Goal: Task Accomplishment & Management: Manage account settings

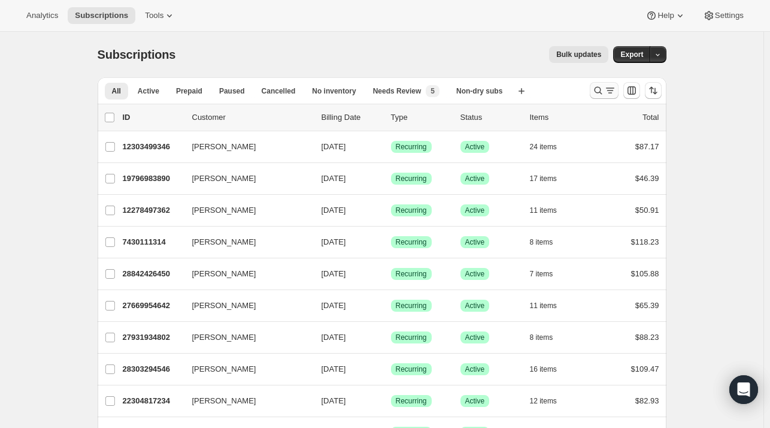
click at [606, 87] on icon "Search and filter results" at bounding box center [610, 90] width 12 height 12
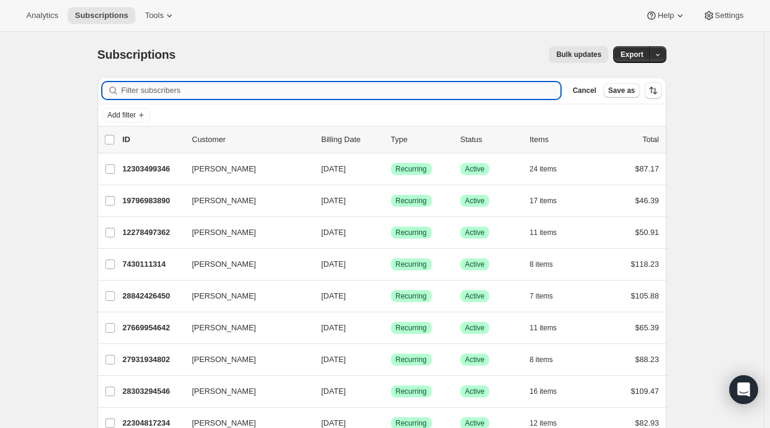
click at [339, 84] on input "Filter subscribers" at bounding box center [342, 90] width 440 height 17
paste input "jeanoshimaproductions@gmail.com"
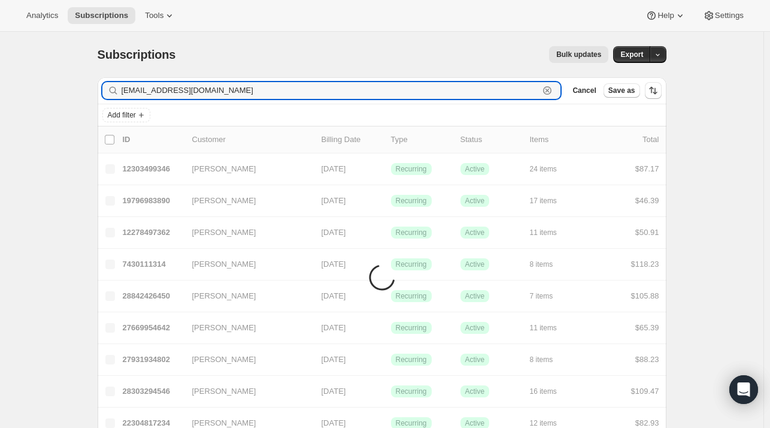
type input "jeanoshimaproductions@gmail.com"
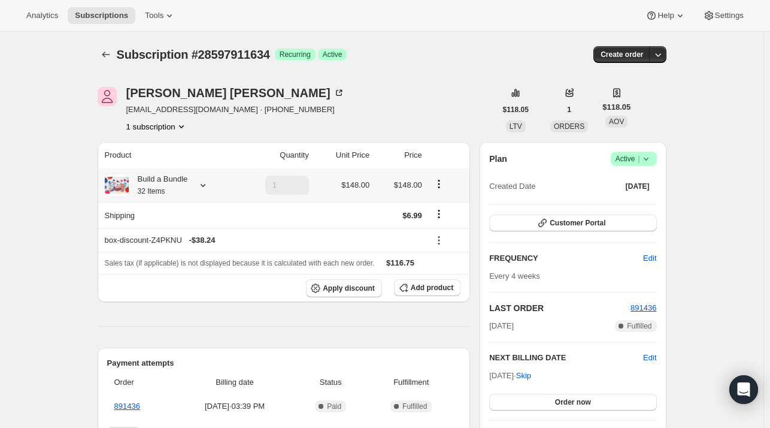
click at [209, 187] on icon at bounding box center [203, 185] width 12 height 12
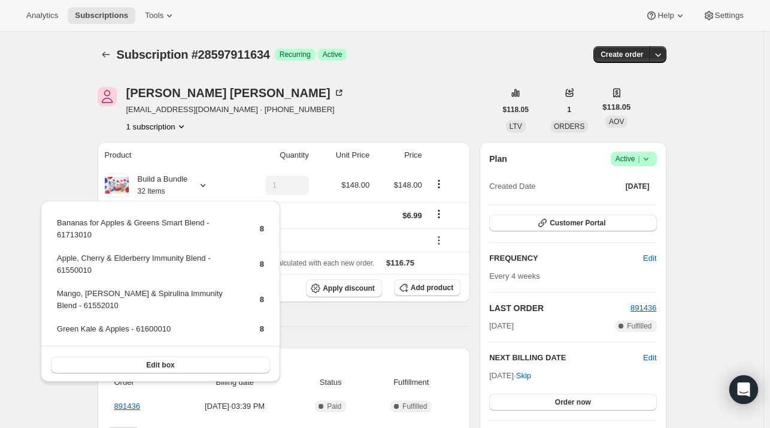
click at [354, 122] on div "[PERSON_NAME] [EMAIL_ADDRESS][DOMAIN_NAME] · [PHONE_NUMBER] 1 subscription" at bounding box center [297, 110] width 398 height 46
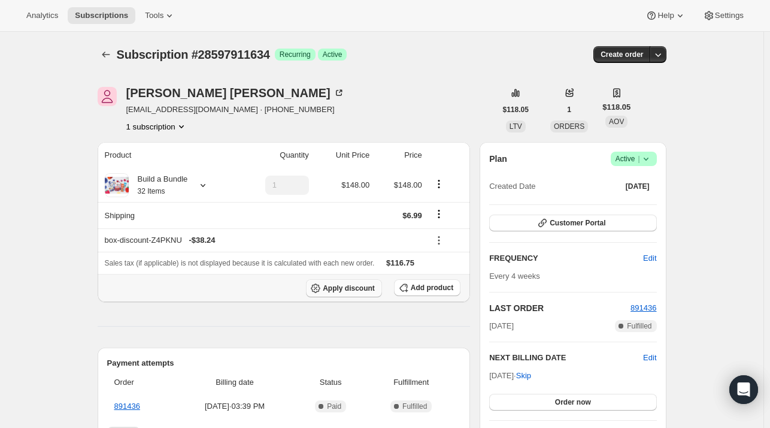
click at [341, 284] on span "Apply discount" at bounding box center [349, 288] width 52 height 10
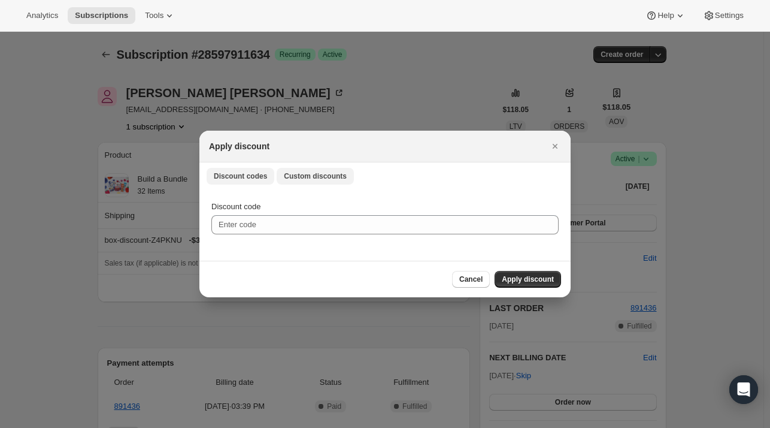
click at [290, 178] on span "Custom discounts" at bounding box center [315, 176] width 63 height 10
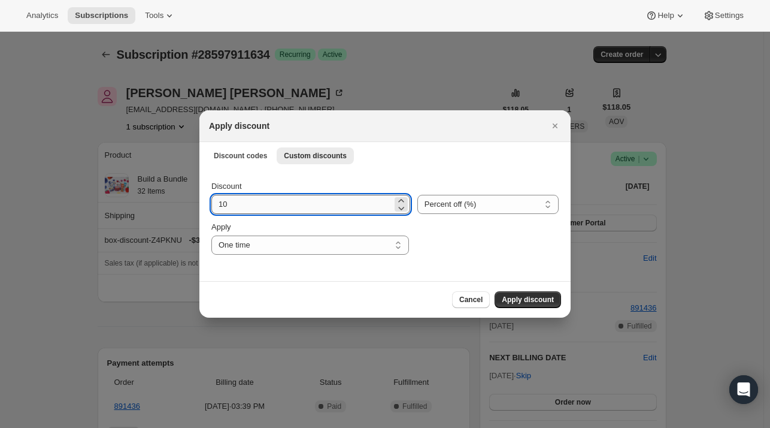
drag, startPoint x: 246, startPoint y: 204, endPoint x: 232, endPoint y: 213, distance: 15.9
click at [246, 204] on input "10" at bounding box center [301, 204] width 181 height 19
type input "15"
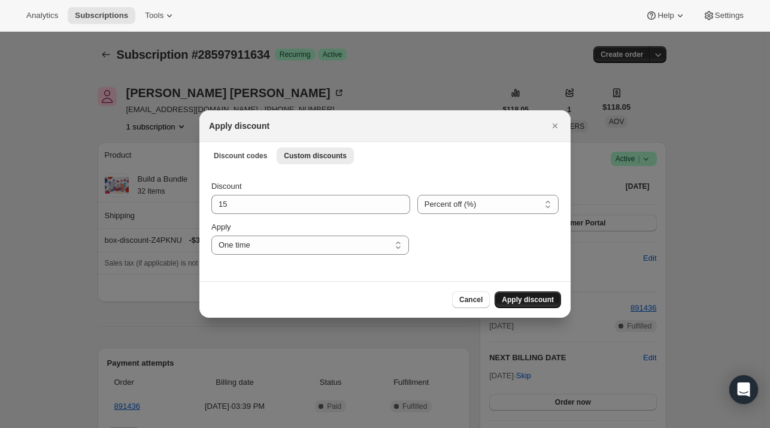
click at [534, 292] on button "Apply discount" at bounding box center [528, 299] width 66 height 17
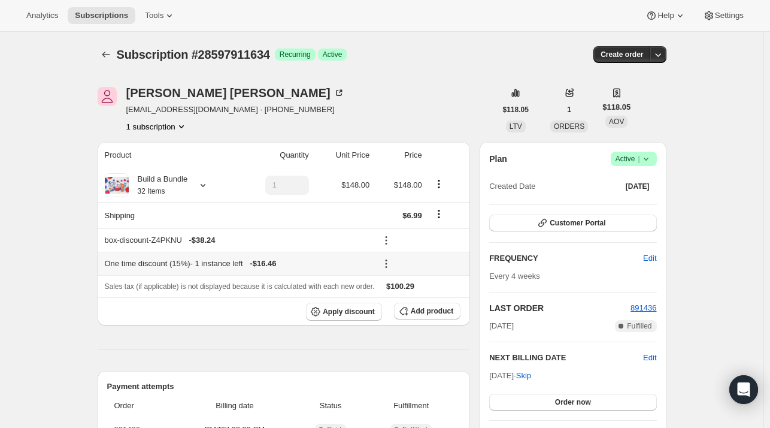
click at [391, 262] on icon at bounding box center [386, 263] width 12 height 12
click at [420, 284] on span "Edit" at bounding box center [416, 285] width 13 height 9
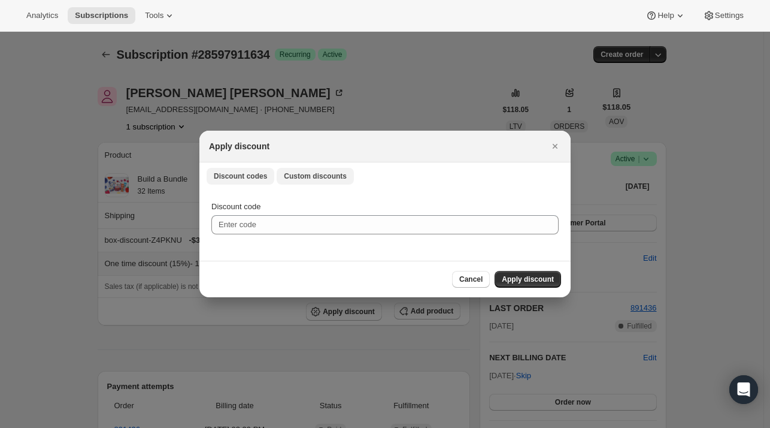
click at [292, 173] on span "Custom discounts" at bounding box center [315, 176] width 63 height 10
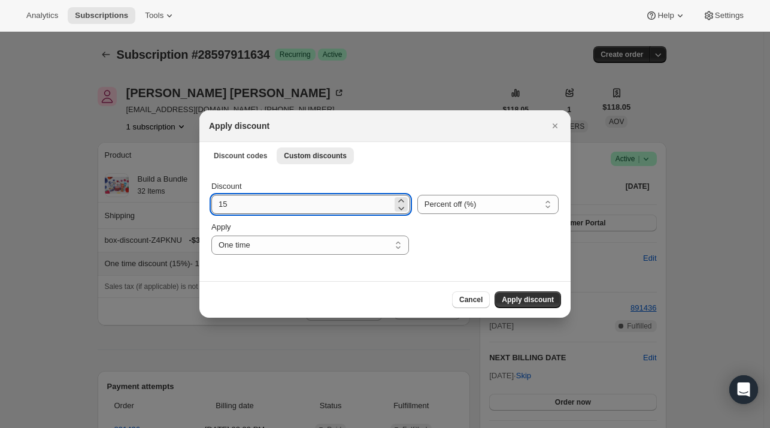
click at [253, 209] on input "15" at bounding box center [301, 204] width 181 height 19
type input "1"
type input "20"
click at [519, 296] on span "Apply discount" at bounding box center [528, 300] width 52 height 10
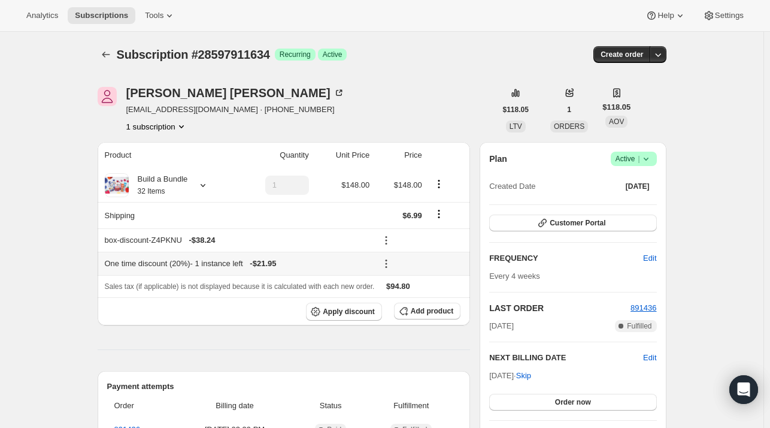
click at [389, 259] on icon at bounding box center [386, 263] width 12 height 12
click at [416, 282] on span "Edit" at bounding box center [416, 285] width 13 height 9
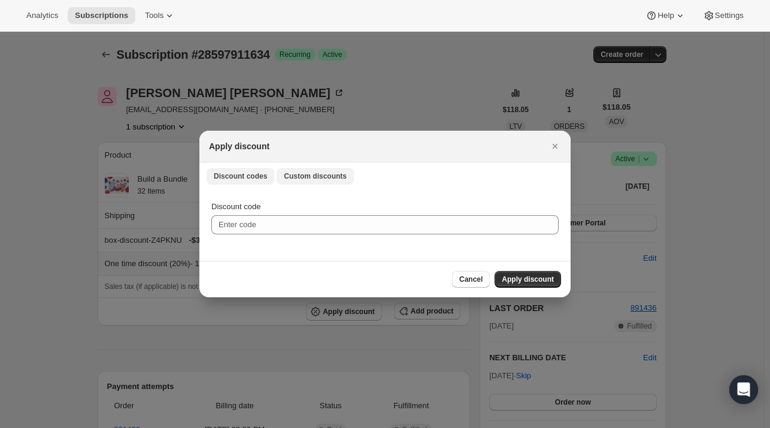
click at [305, 180] on span "Custom discounts" at bounding box center [315, 176] width 63 height 10
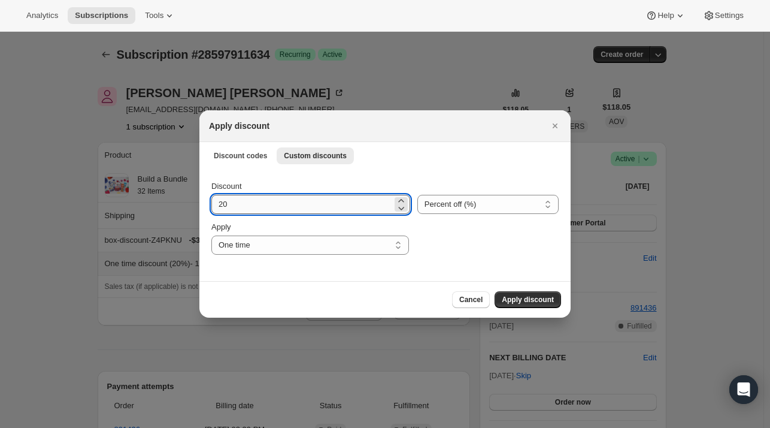
click at [256, 204] on input "20" at bounding box center [301, 204] width 181 height 19
type input "2"
type input "15"
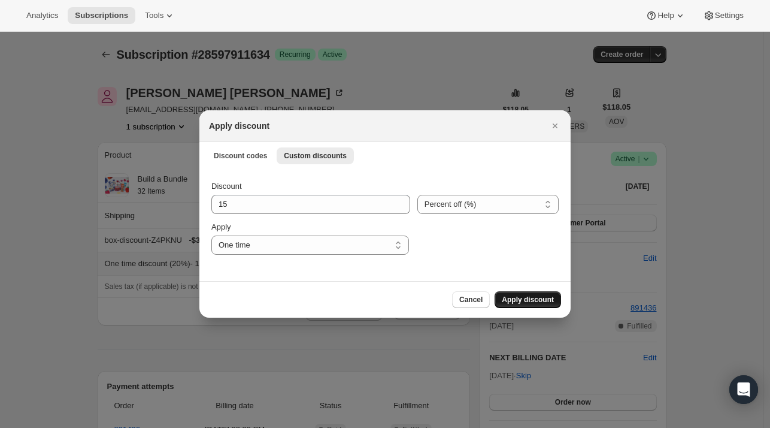
click at [541, 298] on span "Apply discount" at bounding box center [528, 300] width 52 height 10
